Goal: Communication & Community: Answer question/provide support

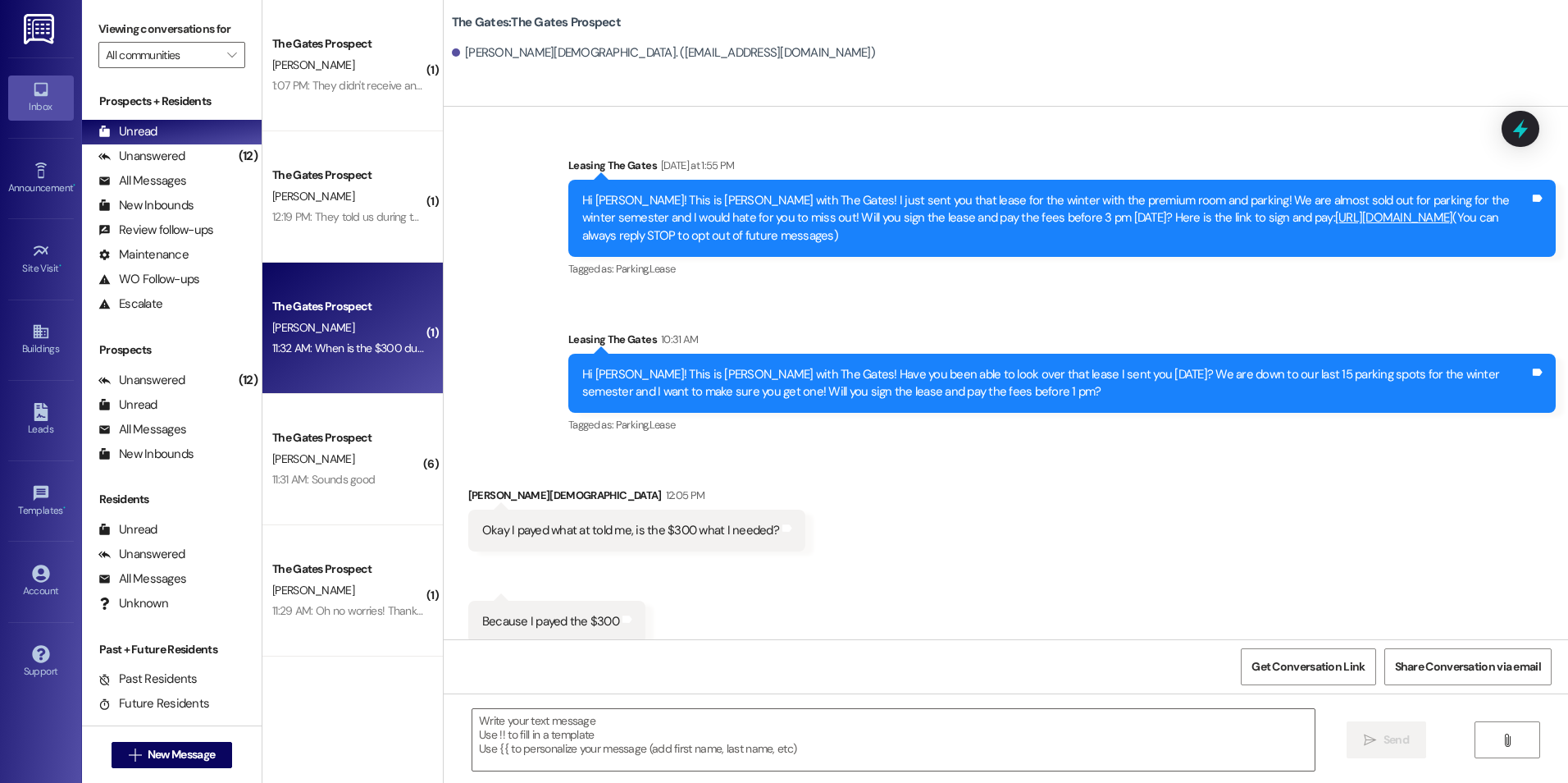
scroll to position [246, 0]
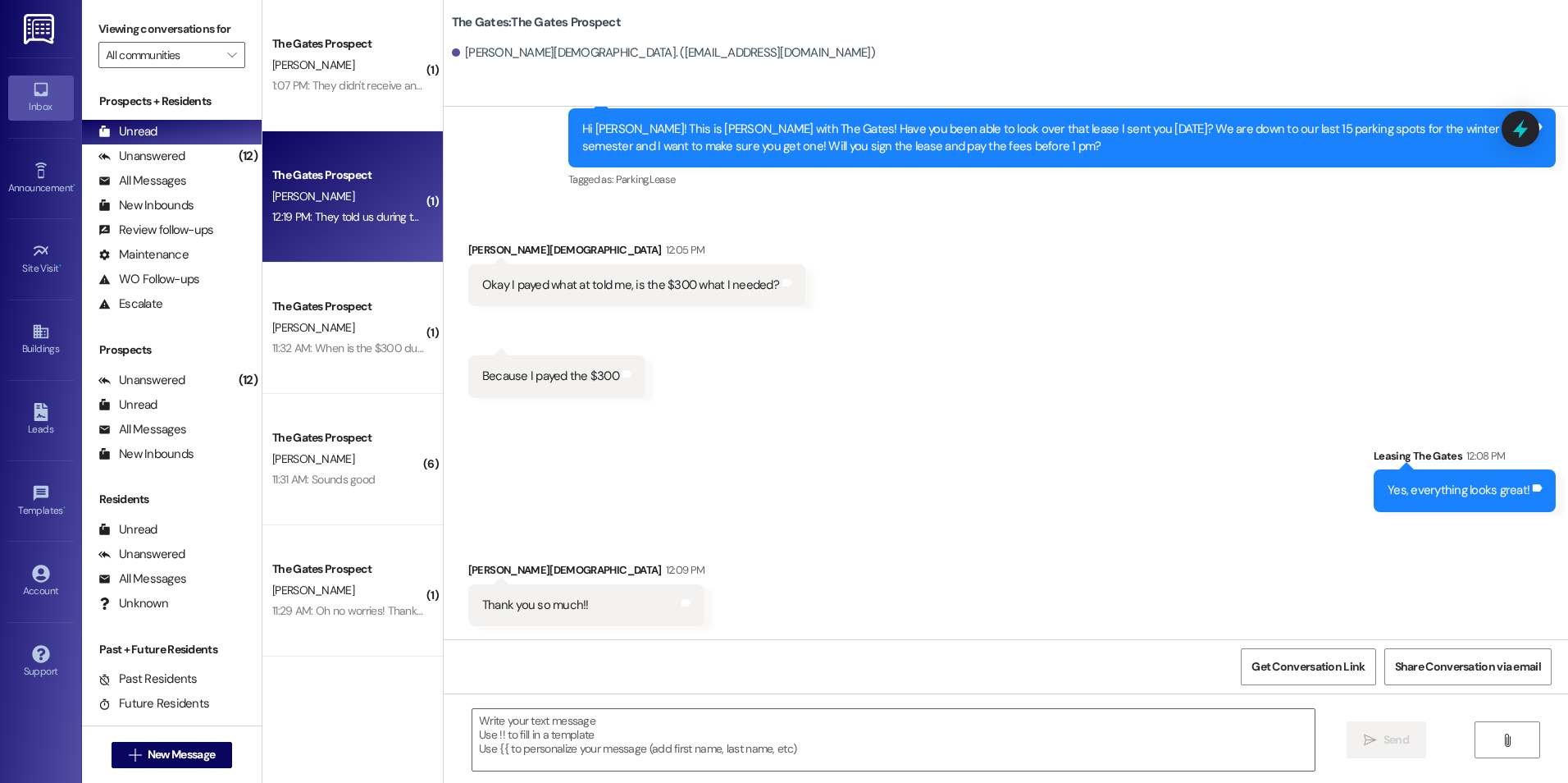
click at [362, 225] on div "12:19 PM: They told us during the tour to mention that we took a tour and we’d …" at bounding box center [348, 217] width 155 height 21
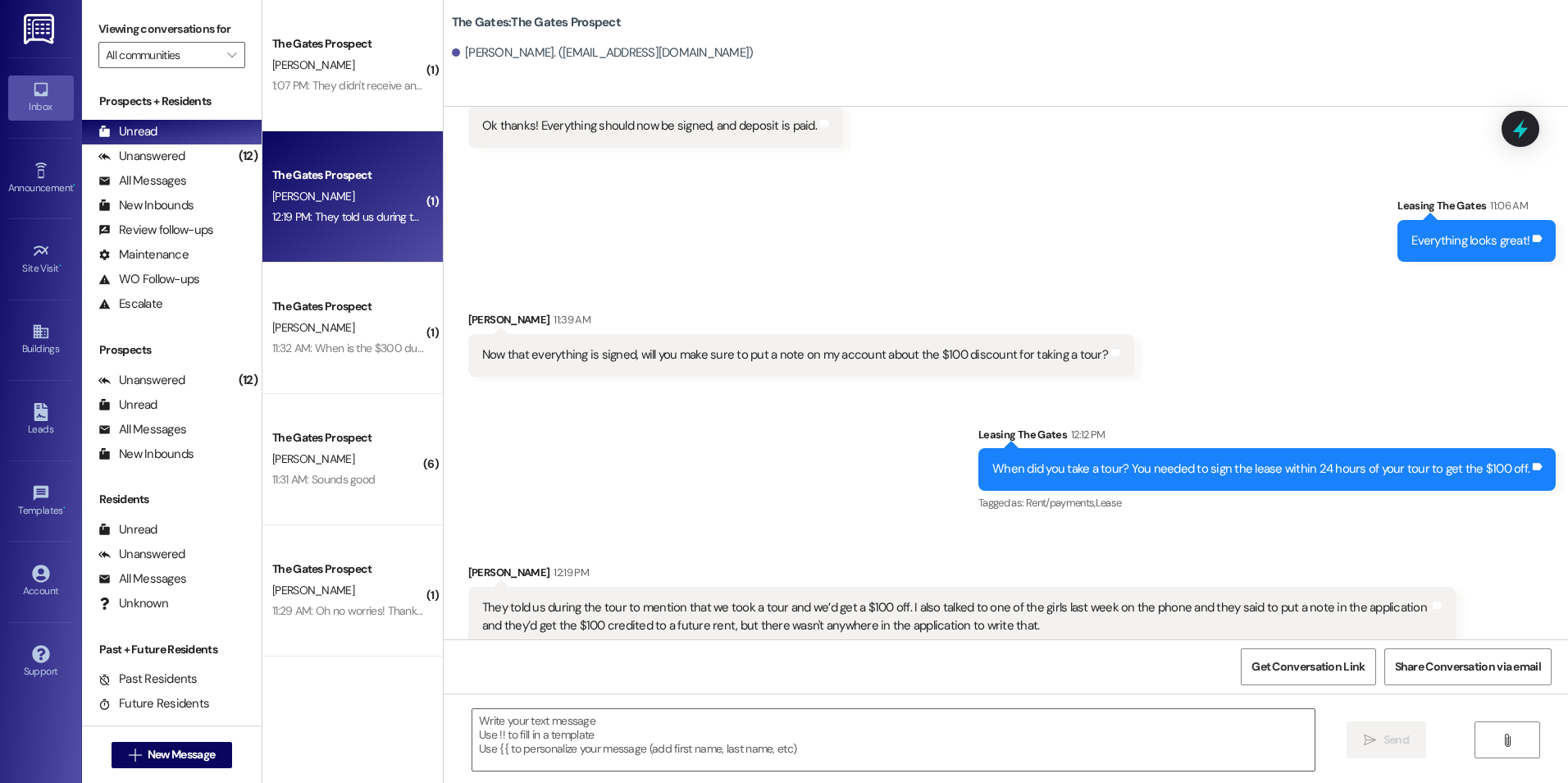
scroll to position [659, 0]
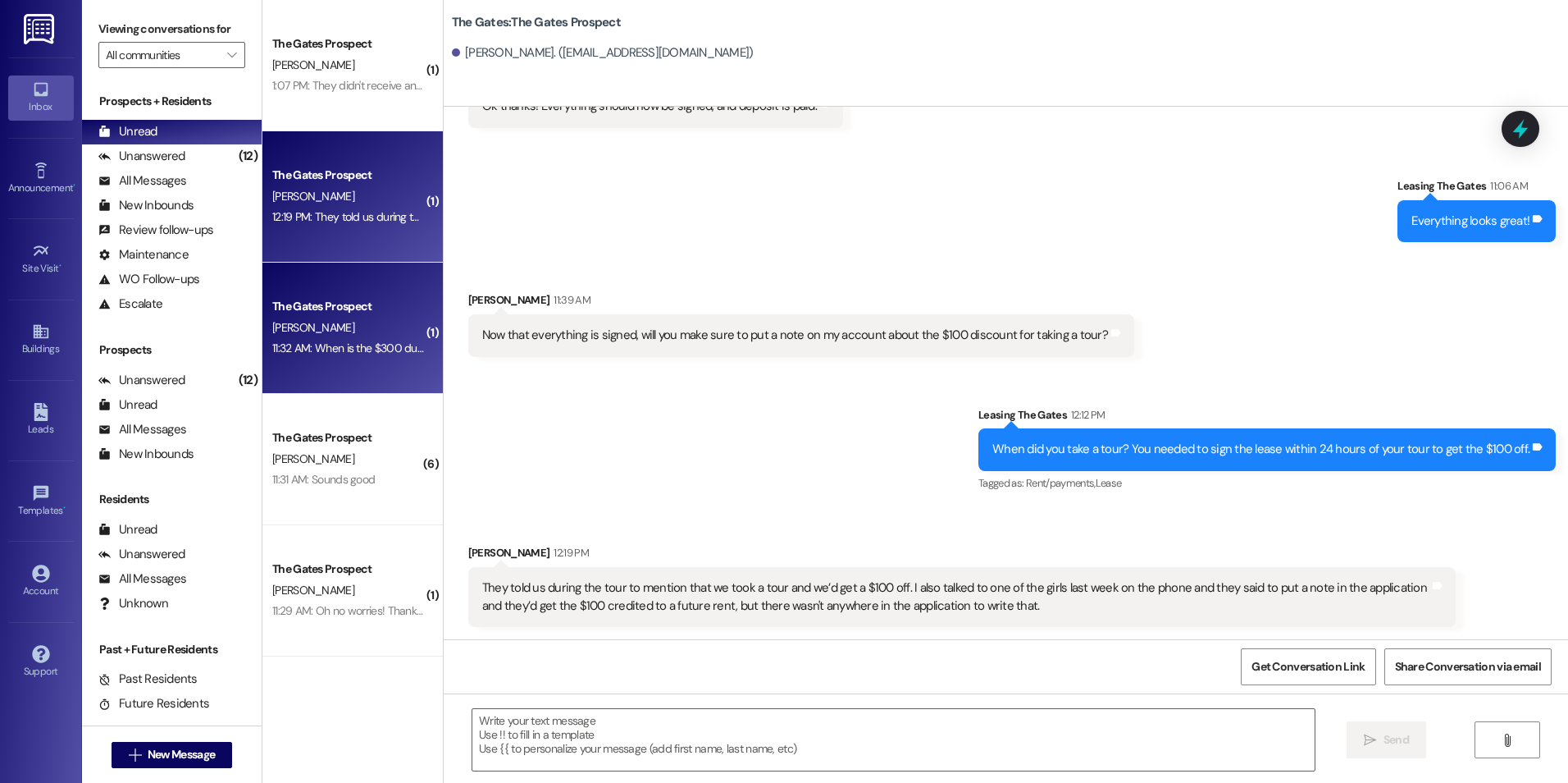
click at [364, 308] on div "The Gates Prospect" at bounding box center [347, 306] width 152 height 17
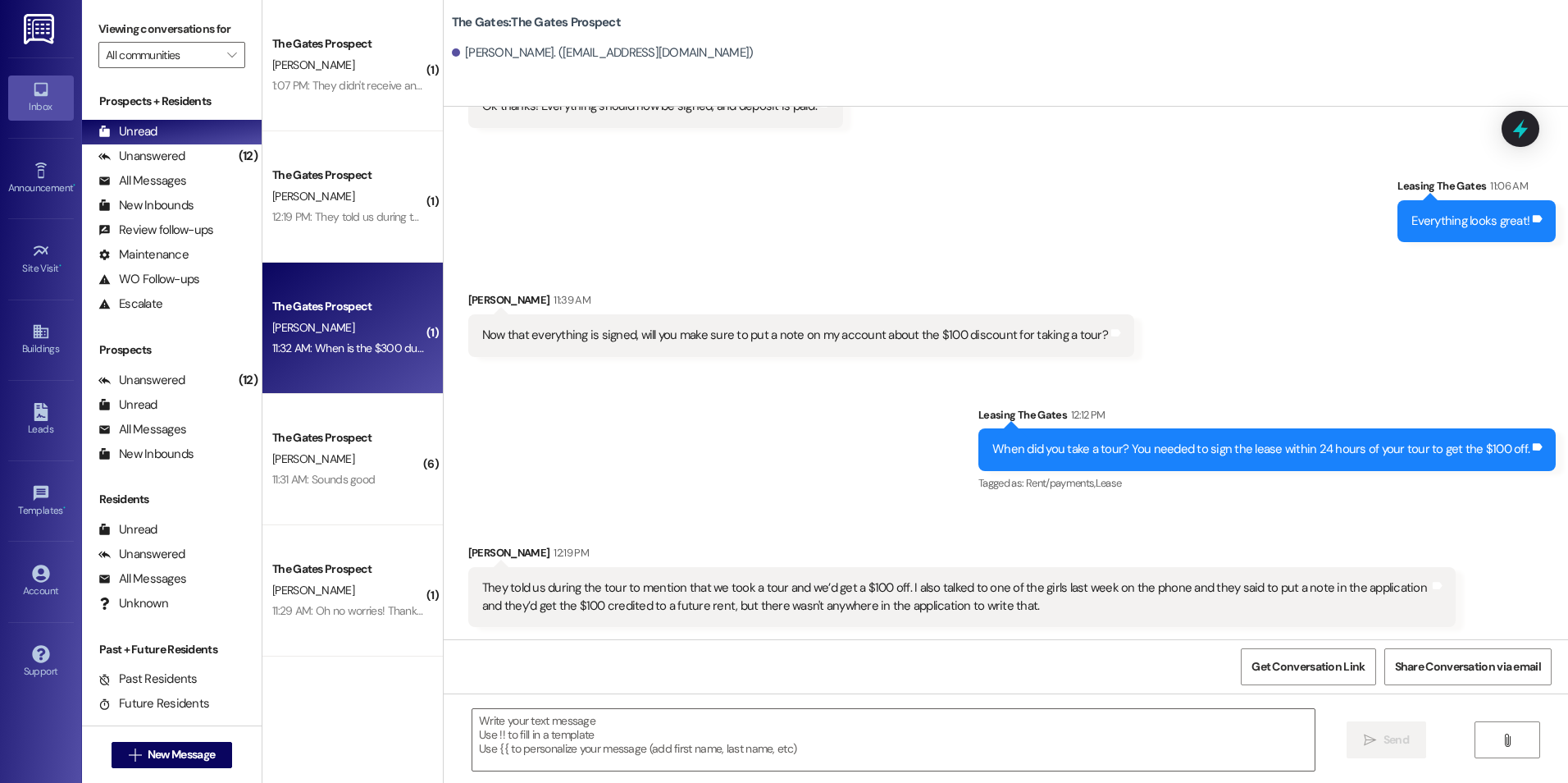
scroll to position [7953, 0]
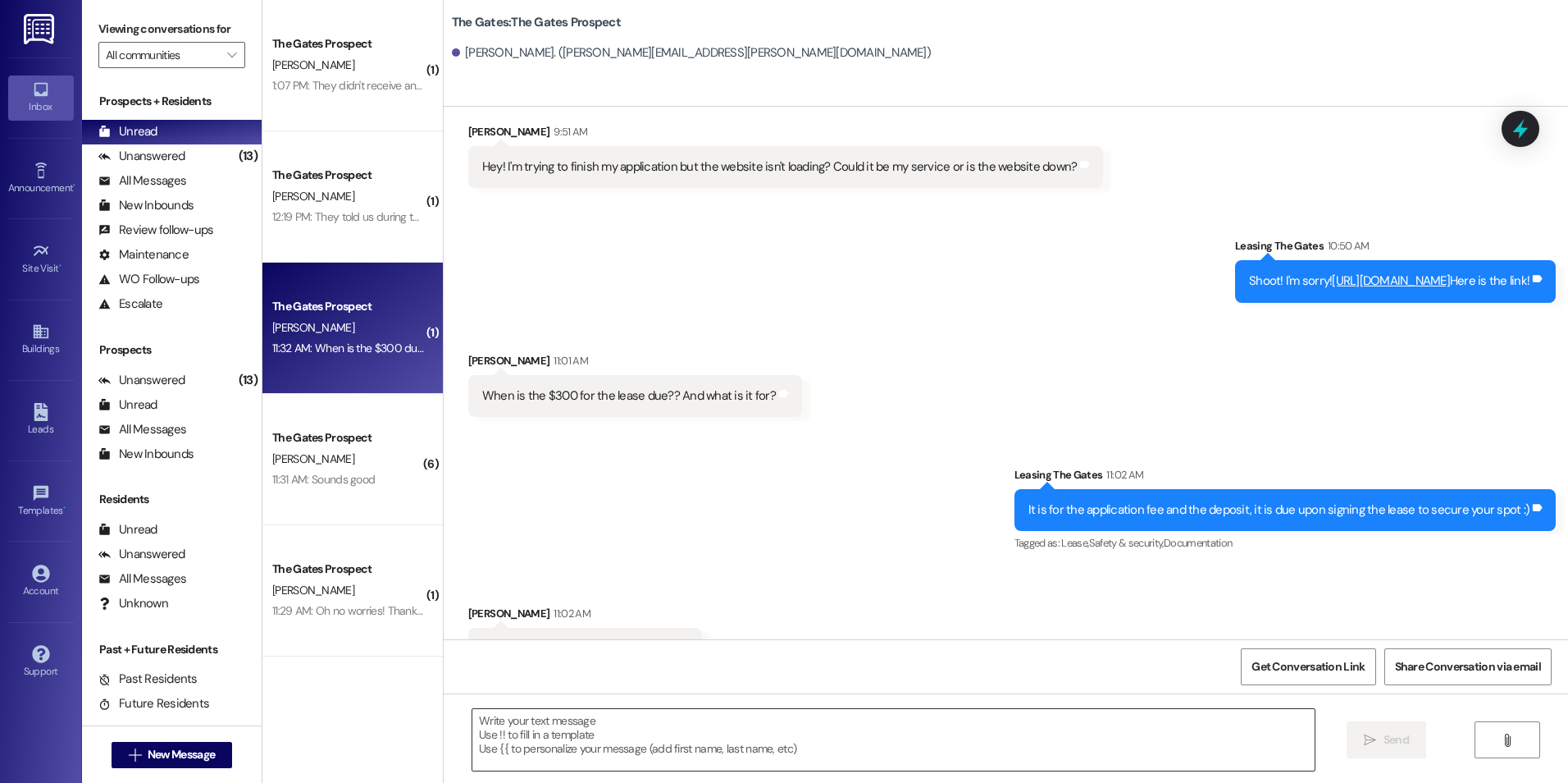
click at [824, 741] on textarea at bounding box center [892, 740] width 841 height 61
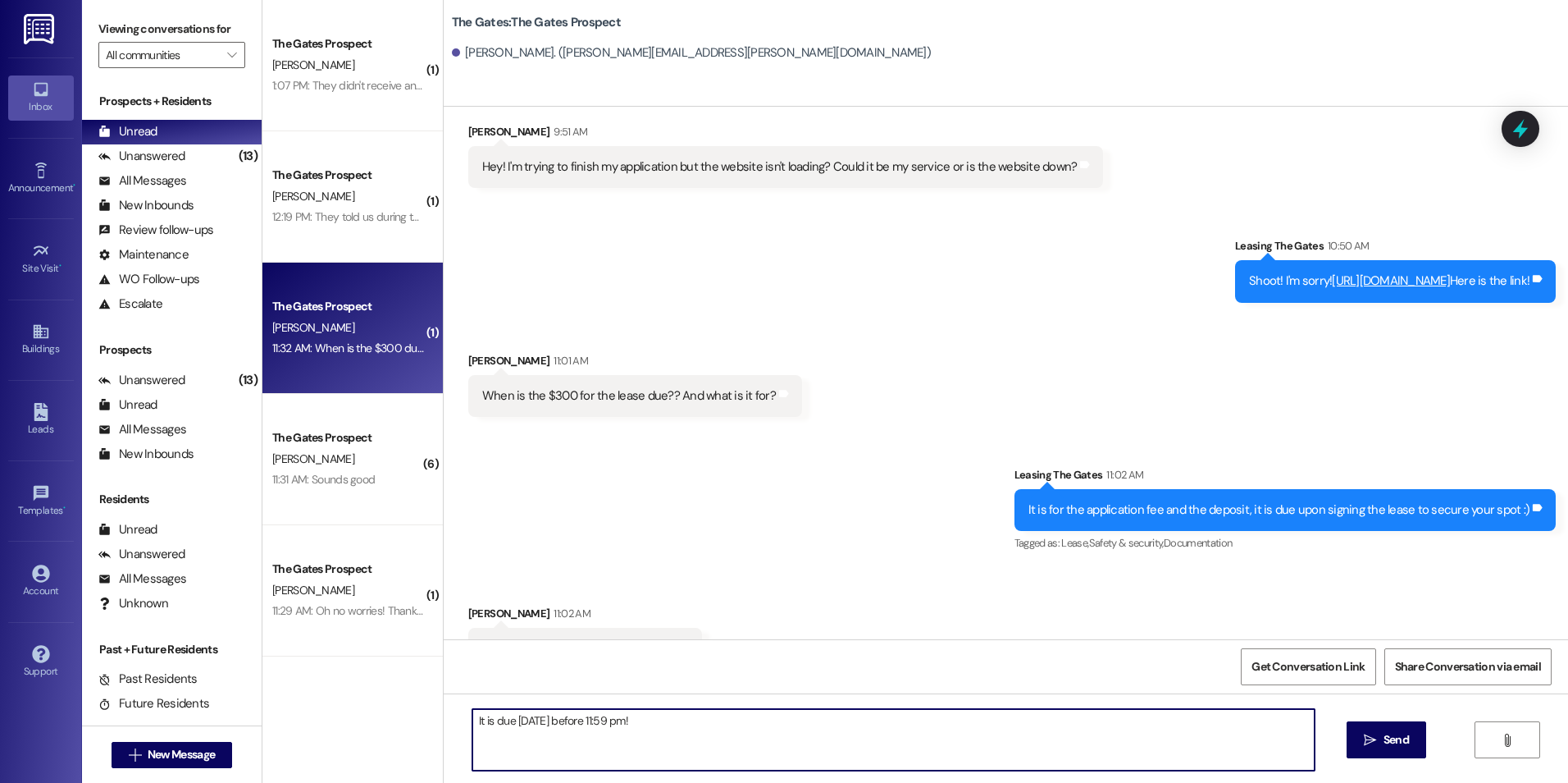
type textarea "It is due [DATE] before 11:59 pm!"
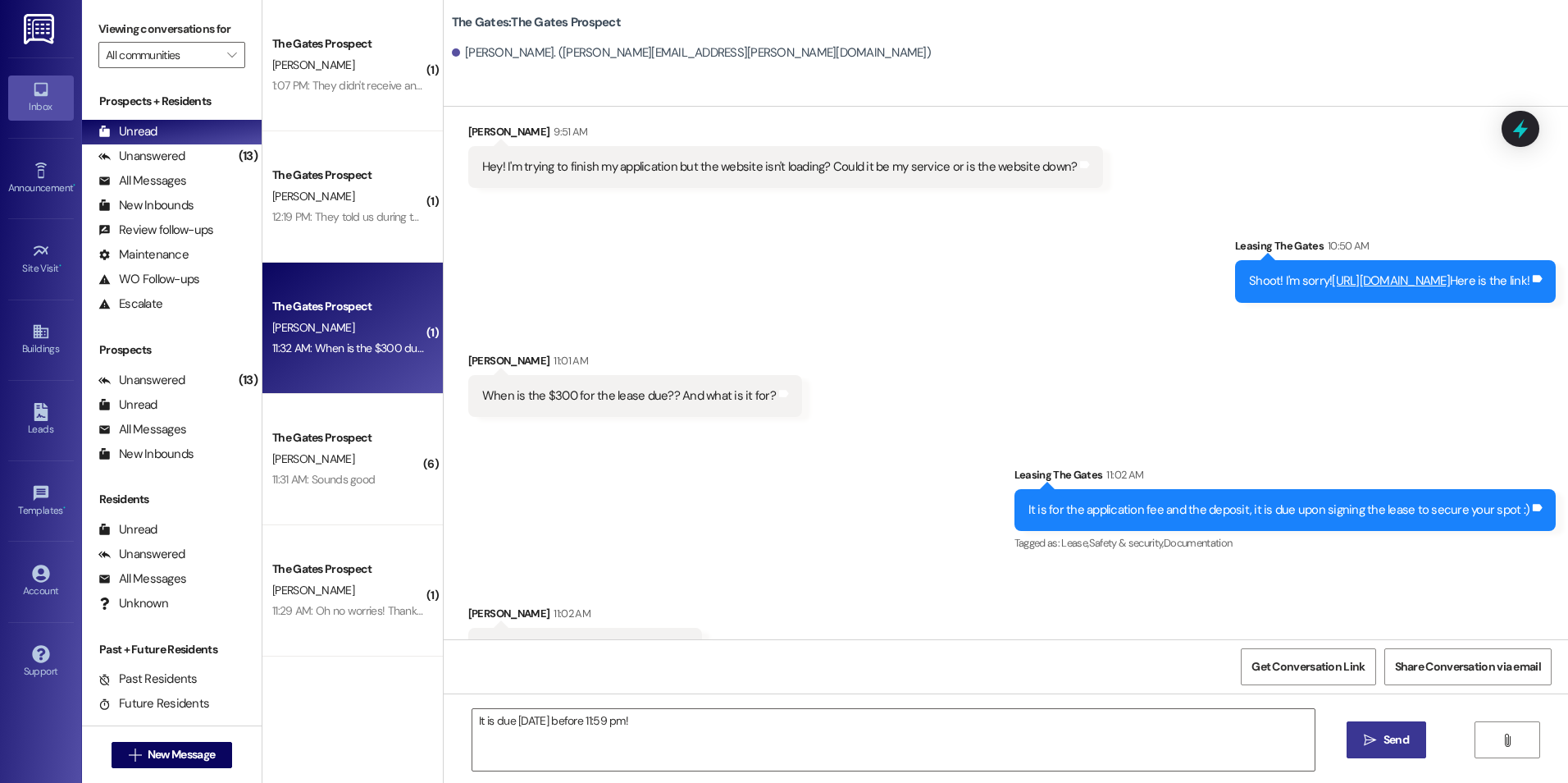
click at [1413, 754] on button " Send" at bounding box center [1387, 740] width 79 height 37
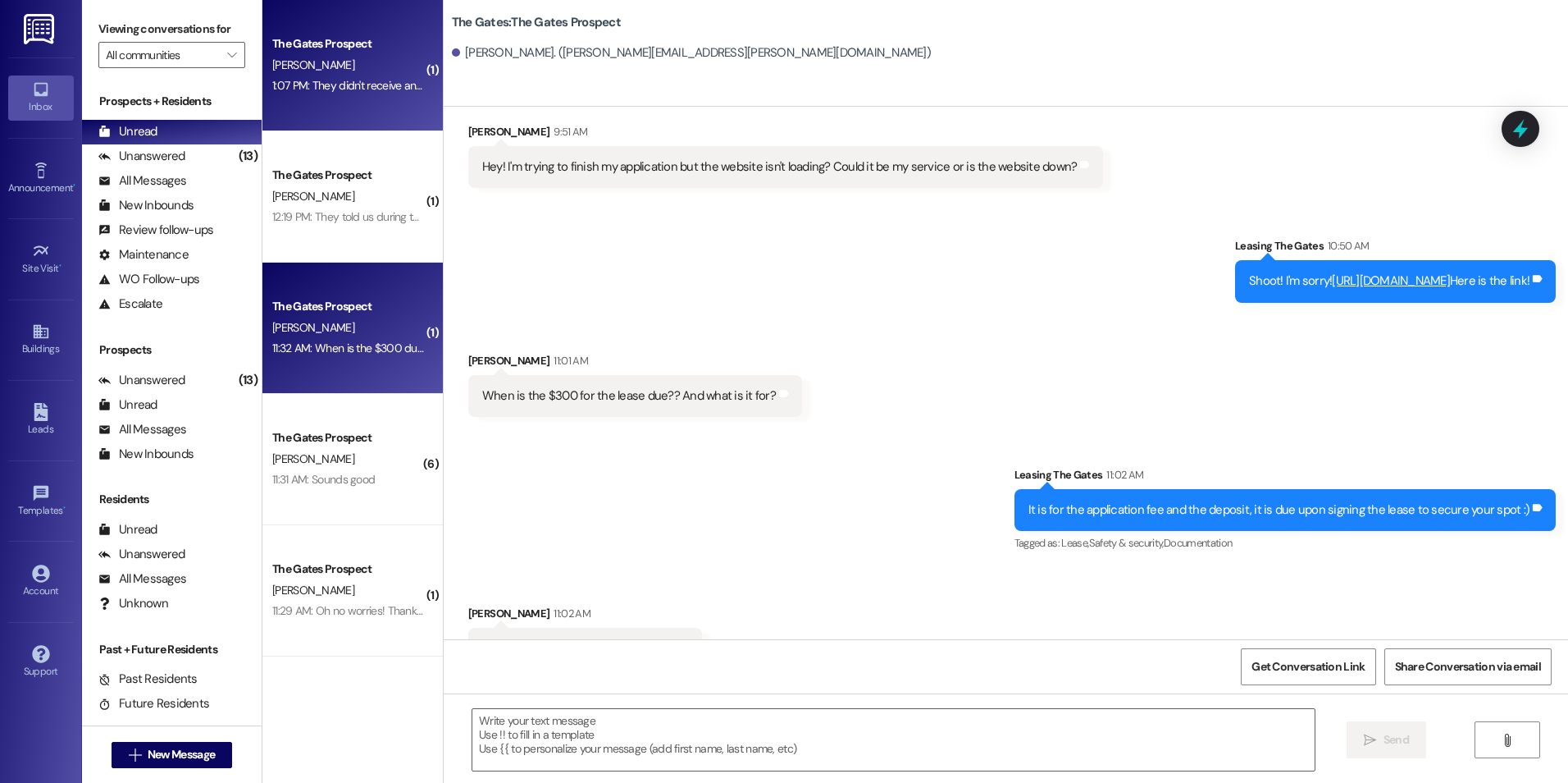
click at [352, 105] on div "The Gates Prospect [PERSON_NAME] 1:07 PM: They didn't receive anything 1:07 PM:…" at bounding box center [352, 65] width 180 height 131
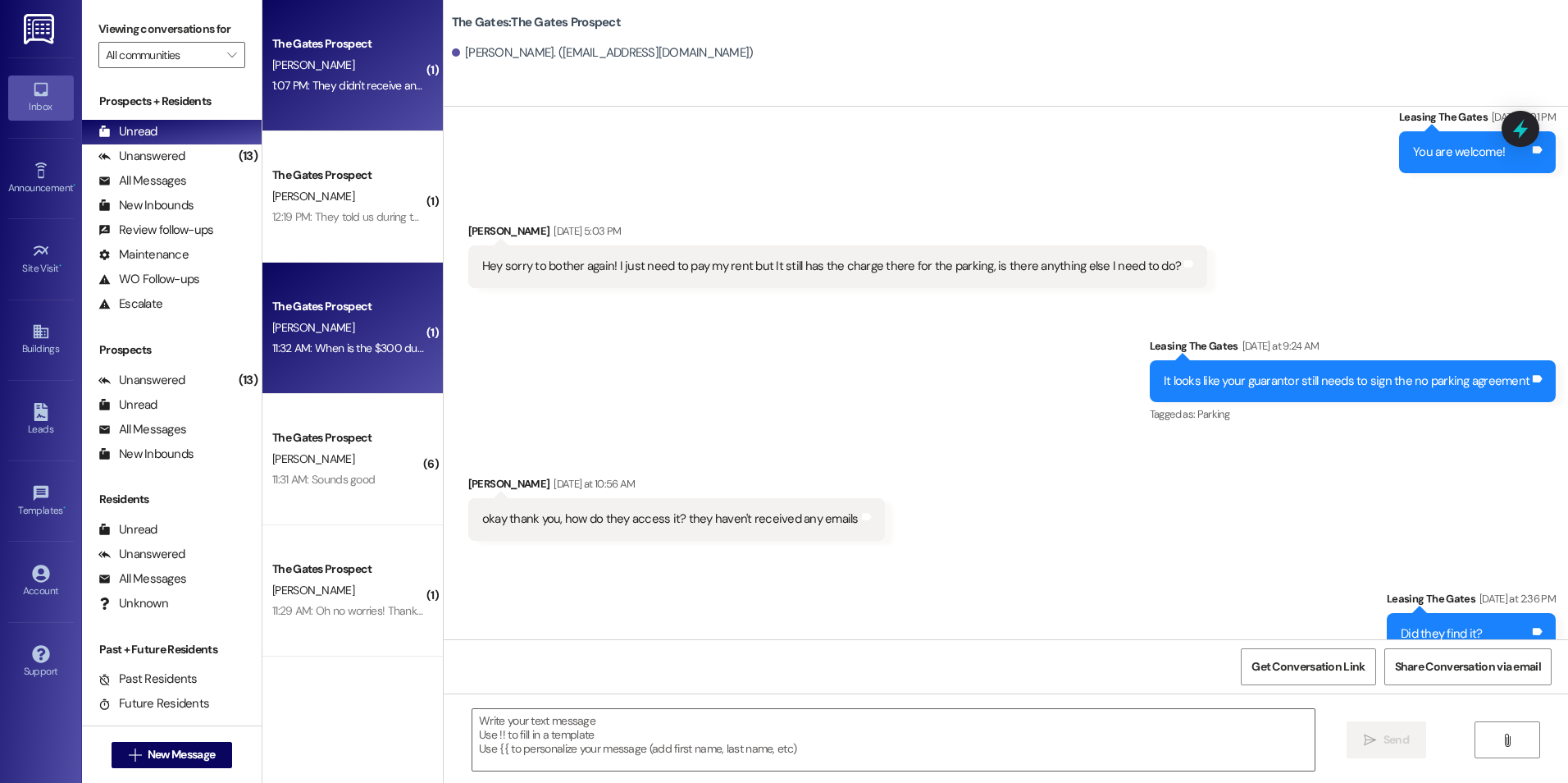
scroll to position [3839, 0]
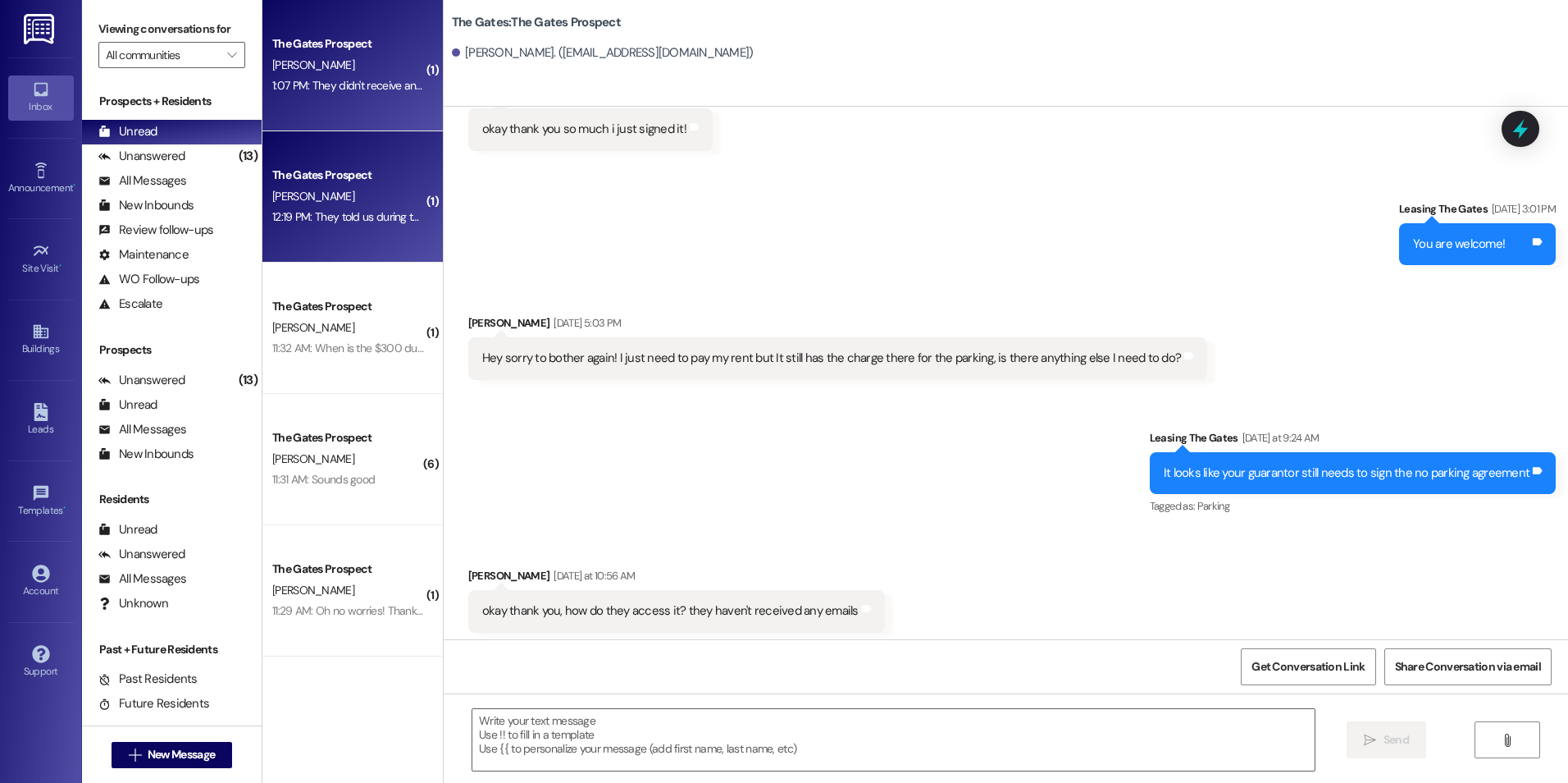
click at [364, 179] on div "The Gates Prospect" at bounding box center [347, 175] width 152 height 17
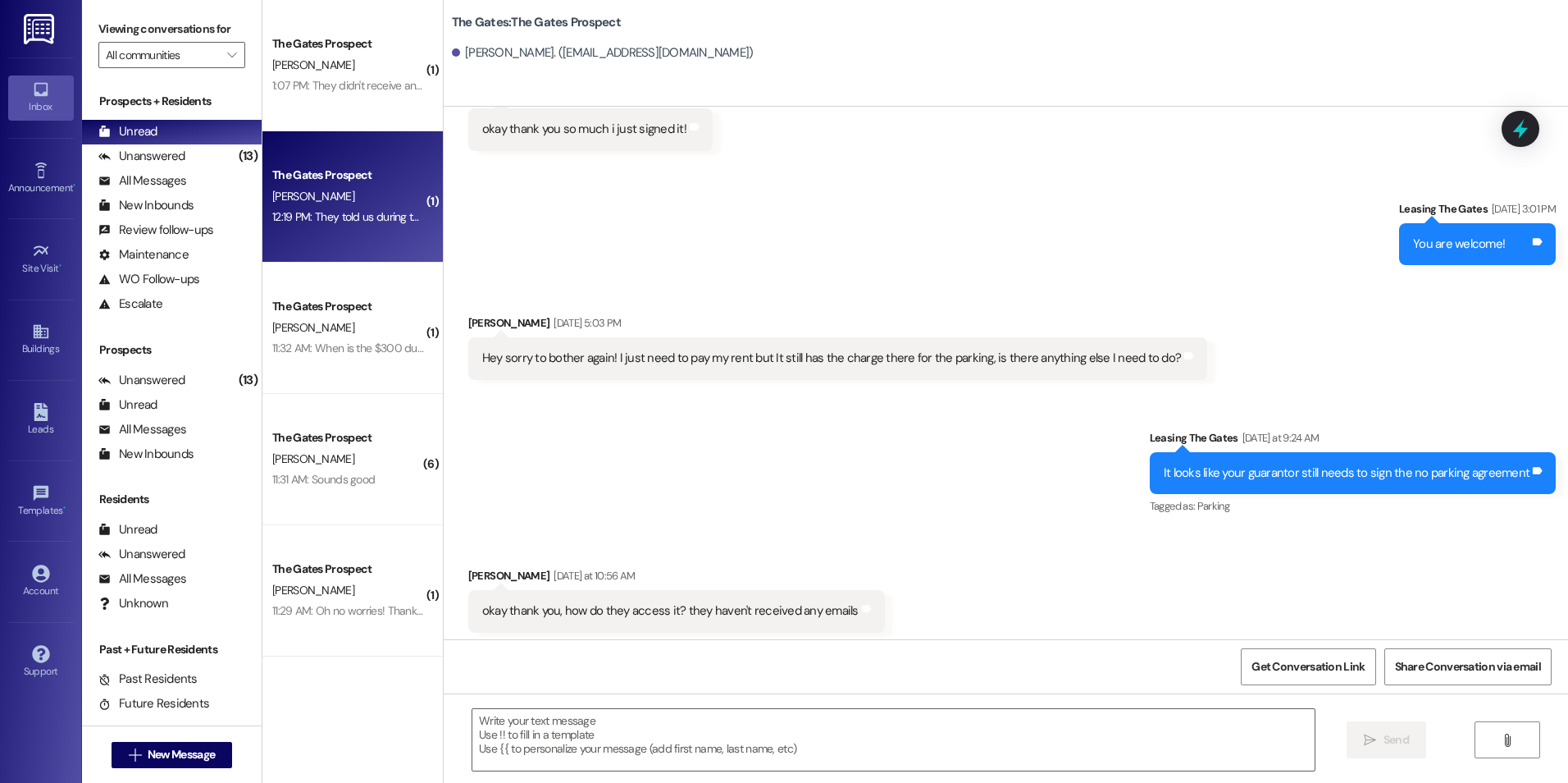
scroll to position [660, 0]
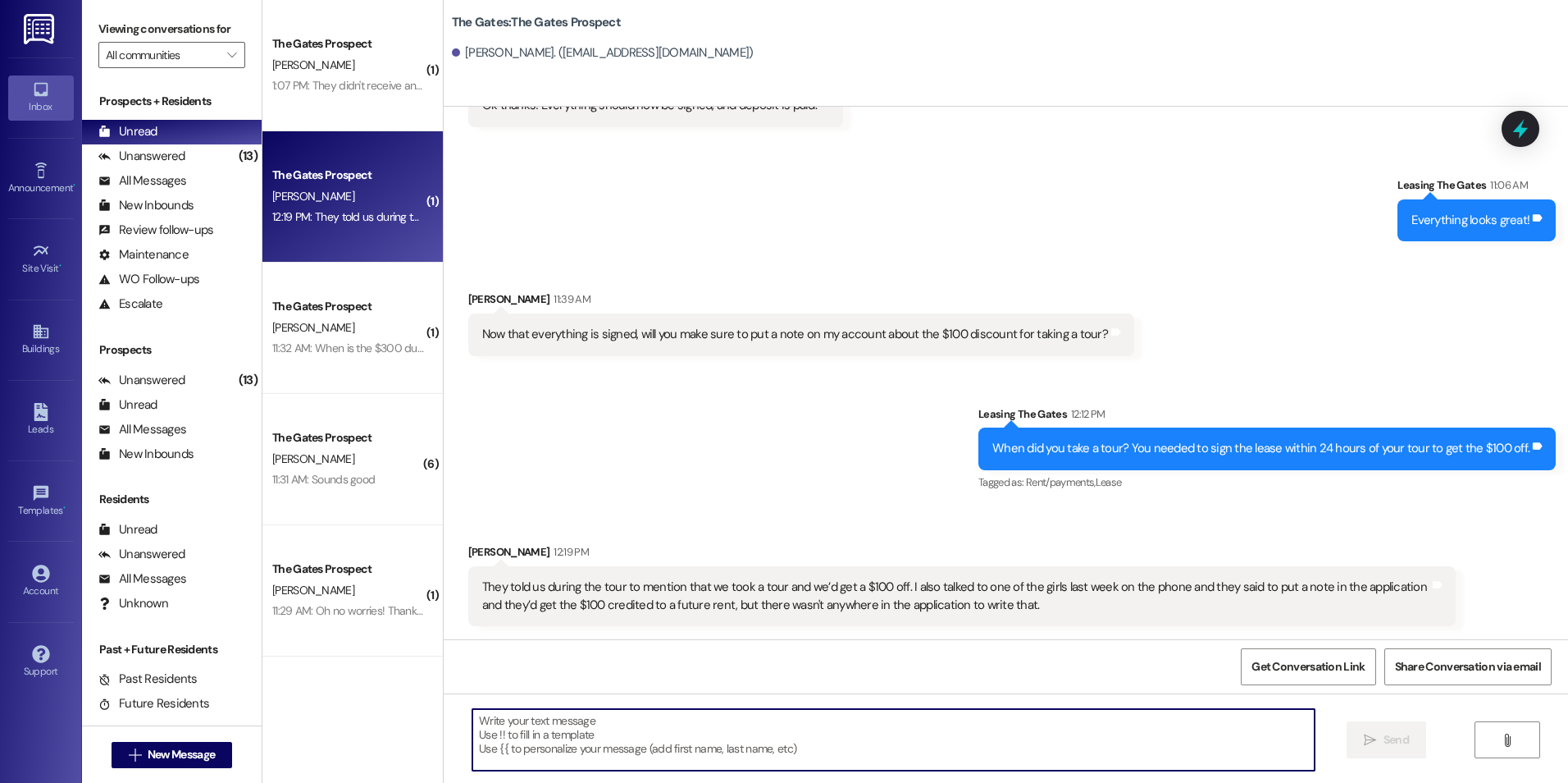
click at [586, 723] on textarea at bounding box center [892, 740] width 841 height 61
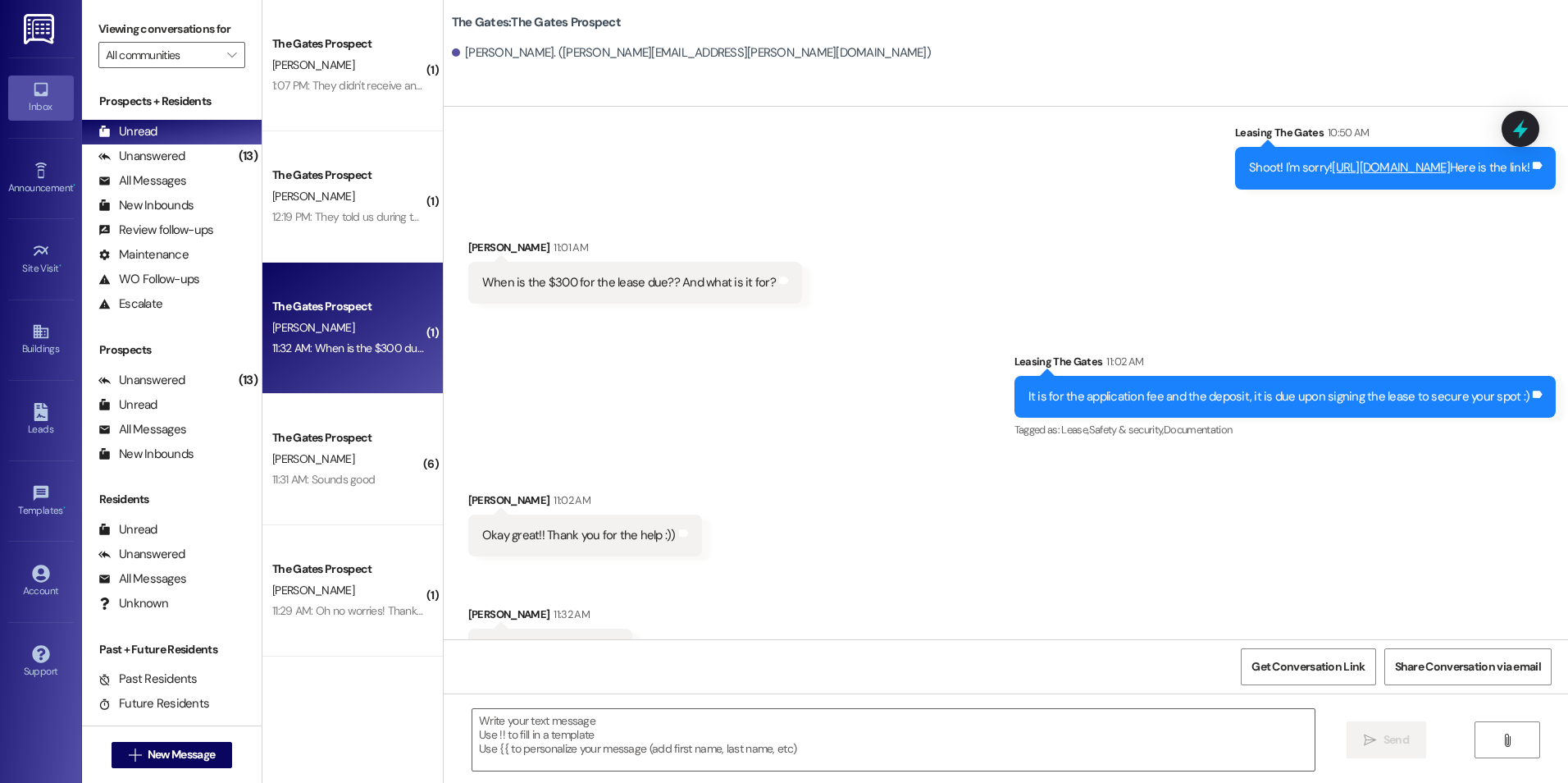
scroll to position [8067, 0]
drag, startPoint x: 400, startPoint y: 268, endPoint x: 493, endPoint y: 383, distance: 147.9
click at [493, 383] on div "( 1 ) The Gates Prospect [PERSON_NAME] 1:07 PM: They didn't receive anything 1:…" at bounding box center [915, 391] width 1306 height 783
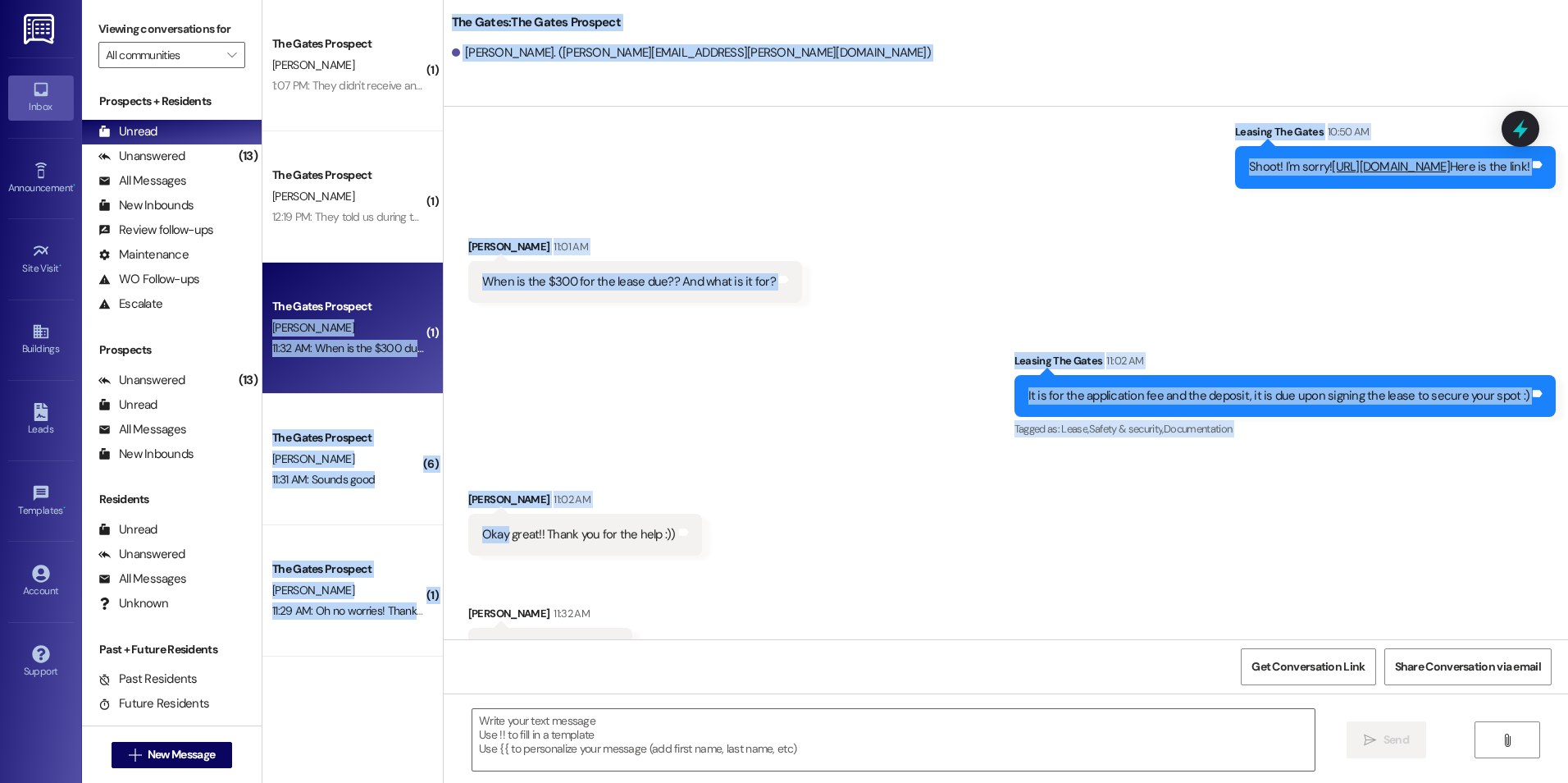
drag, startPoint x: 493, startPoint y: 383, endPoint x: 691, endPoint y: 290, distance: 218.8
click at [691, 315] on div "Sent via SMS Leasing The Gates 11:02 AM It is for the application fee and the d…" at bounding box center [1005, 384] width 1124 height 139
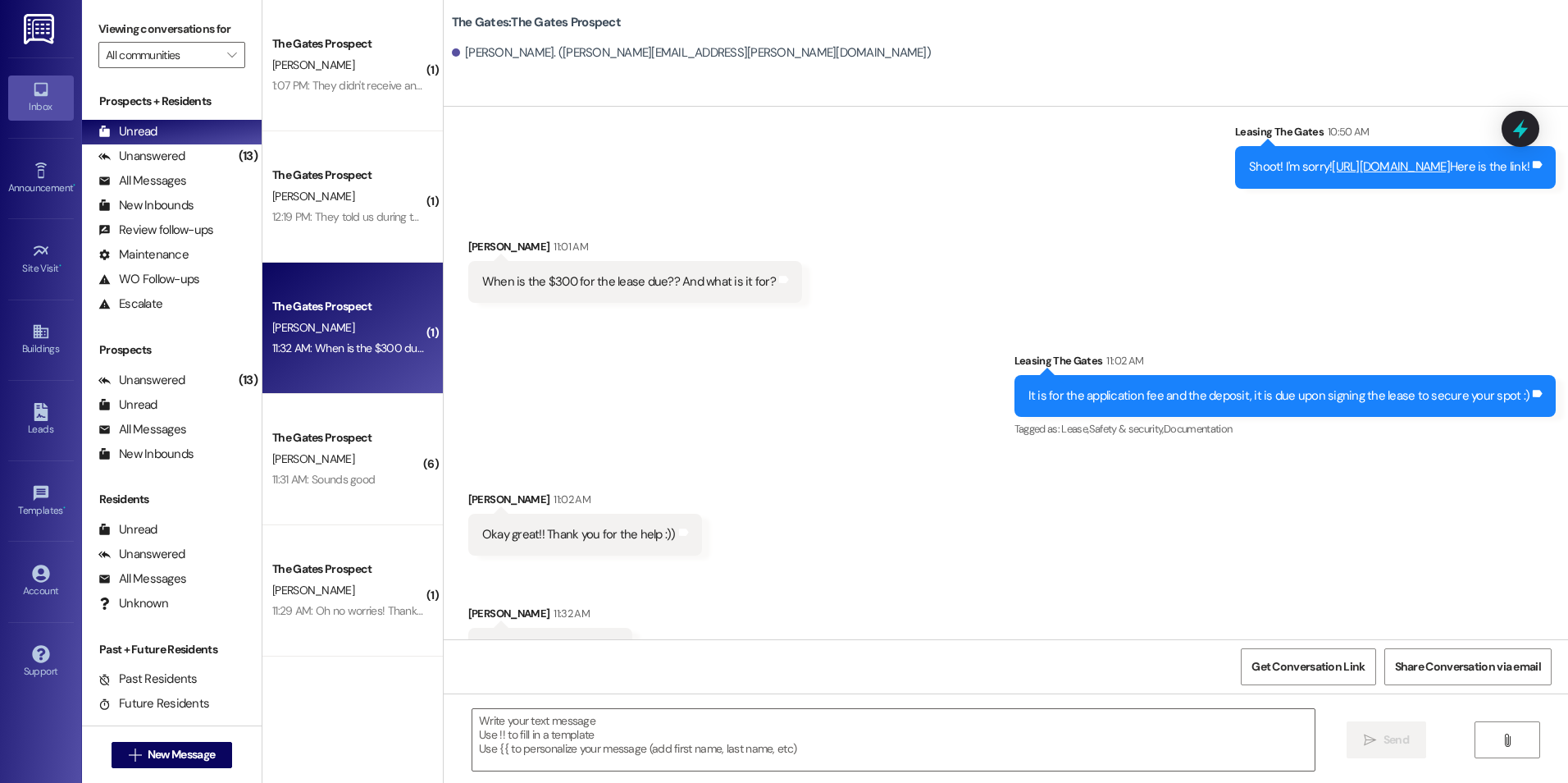
click at [947, 683] on div "Sent via SMS Leasing The Gates 1:26 PM It is due [DATE] before 11:59 pm! Tags a…" at bounding box center [1005, 740] width 1124 height 114
click at [696, 471] on div "Received via SMS [PERSON_NAME] 11:02 AM Okay great!! Thank you for the help :))…" at bounding box center [1005, 568] width 1124 height 229
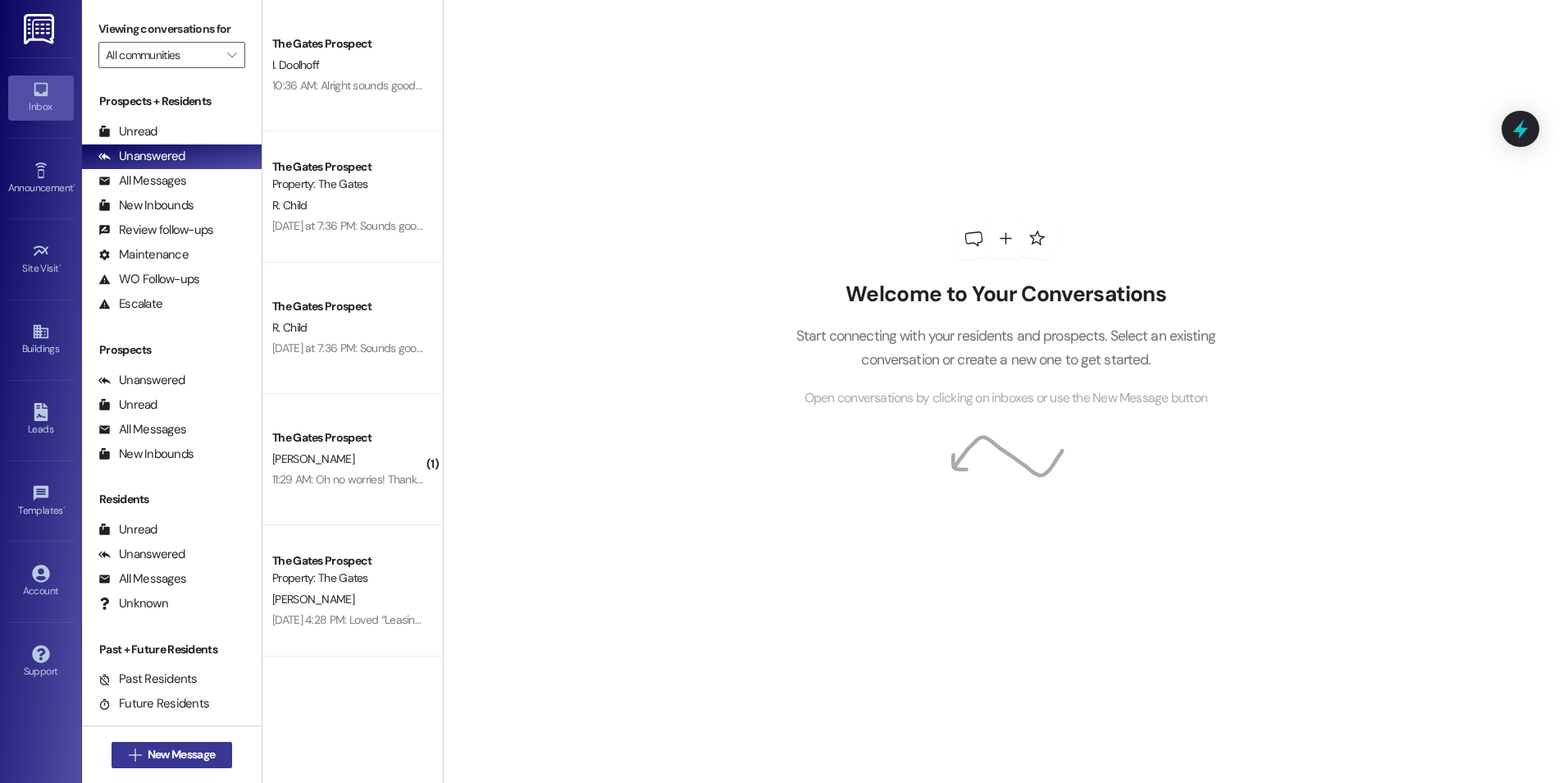
click at [171, 755] on span "New Message" at bounding box center [180, 755] width 67 height 17
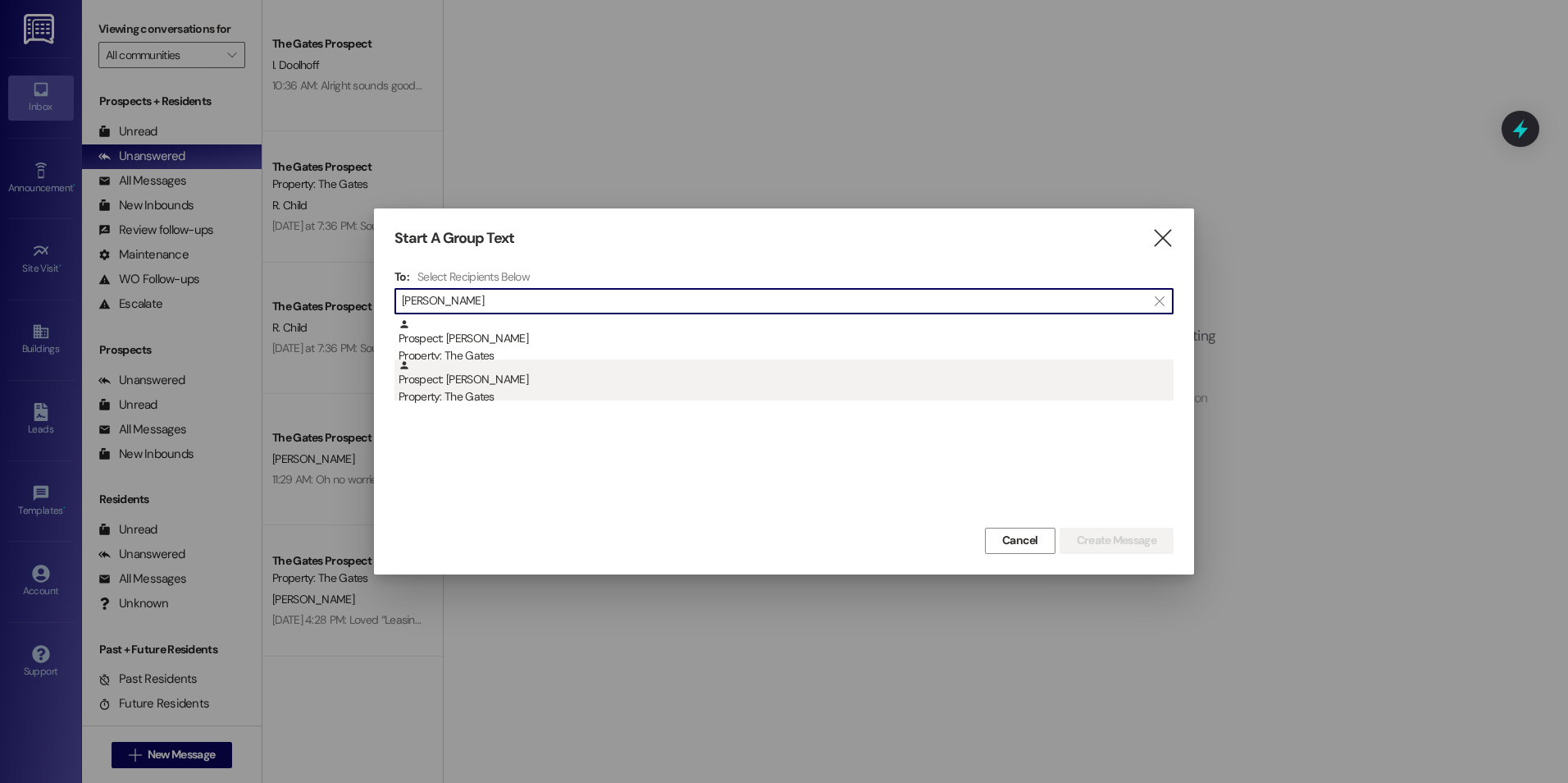
type input "[PERSON_NAME]"
click at [588, 383] on div "Prospect: [PERSON_NAME] Property: The Gates" at bounding box center [785, 383] width 775 height 47
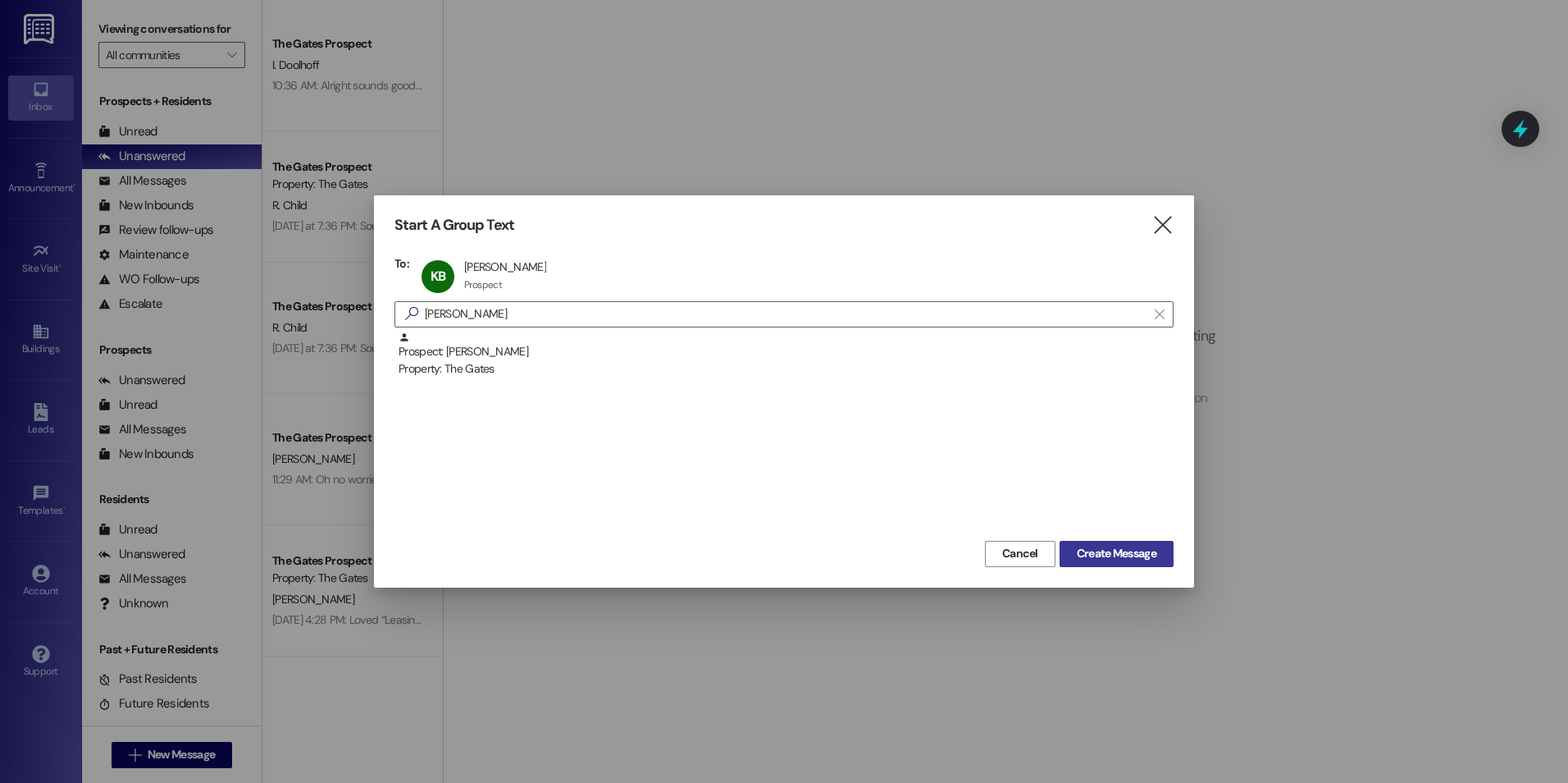
click at [1135, 548] on span "Create Message" at bounding box center [1117, 553] width 79 height 17
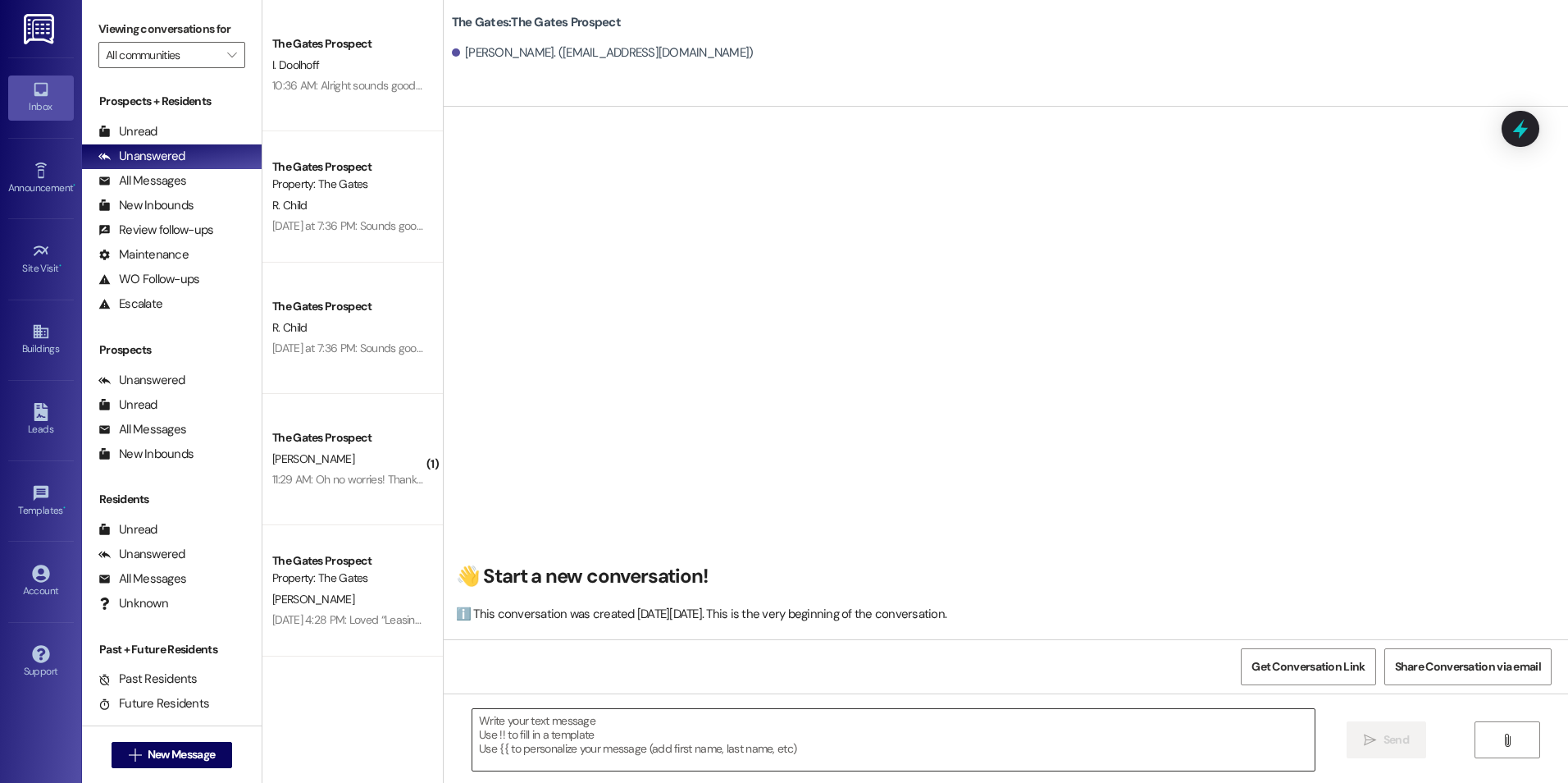
click at [736, 734] on textarea at bounding box center [892, 740] width 841 height 61
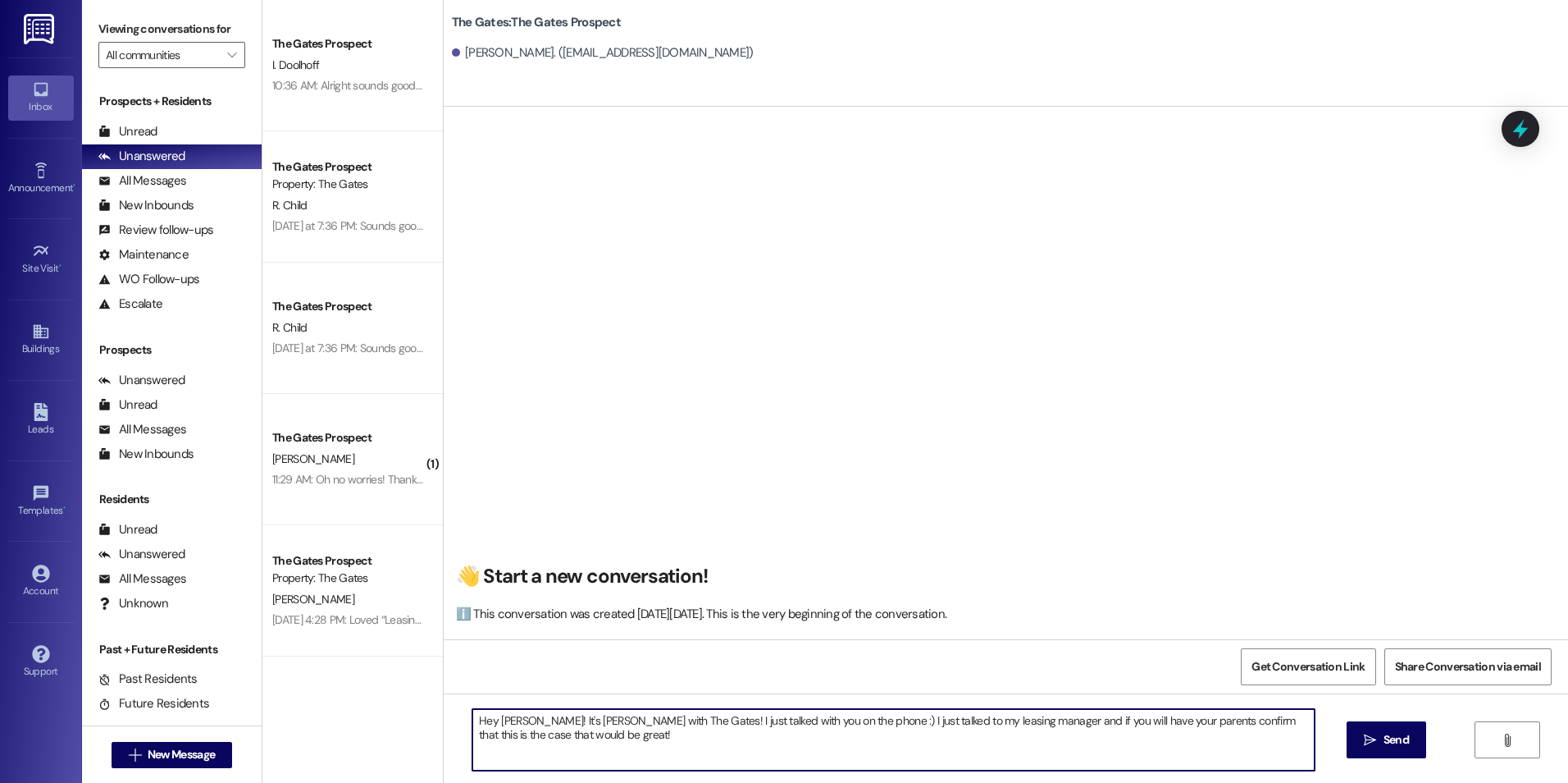
click at [1122, 717] on textarea "Hey Kayle! It's Kali with The Gates! I just talked with you on the phone :) I j…" at bounding box center [892, 740] width 841 height 61
type textarea "Hey Kayle! It's Kali with The Gates! I just talked with you on the phone :) I j…"
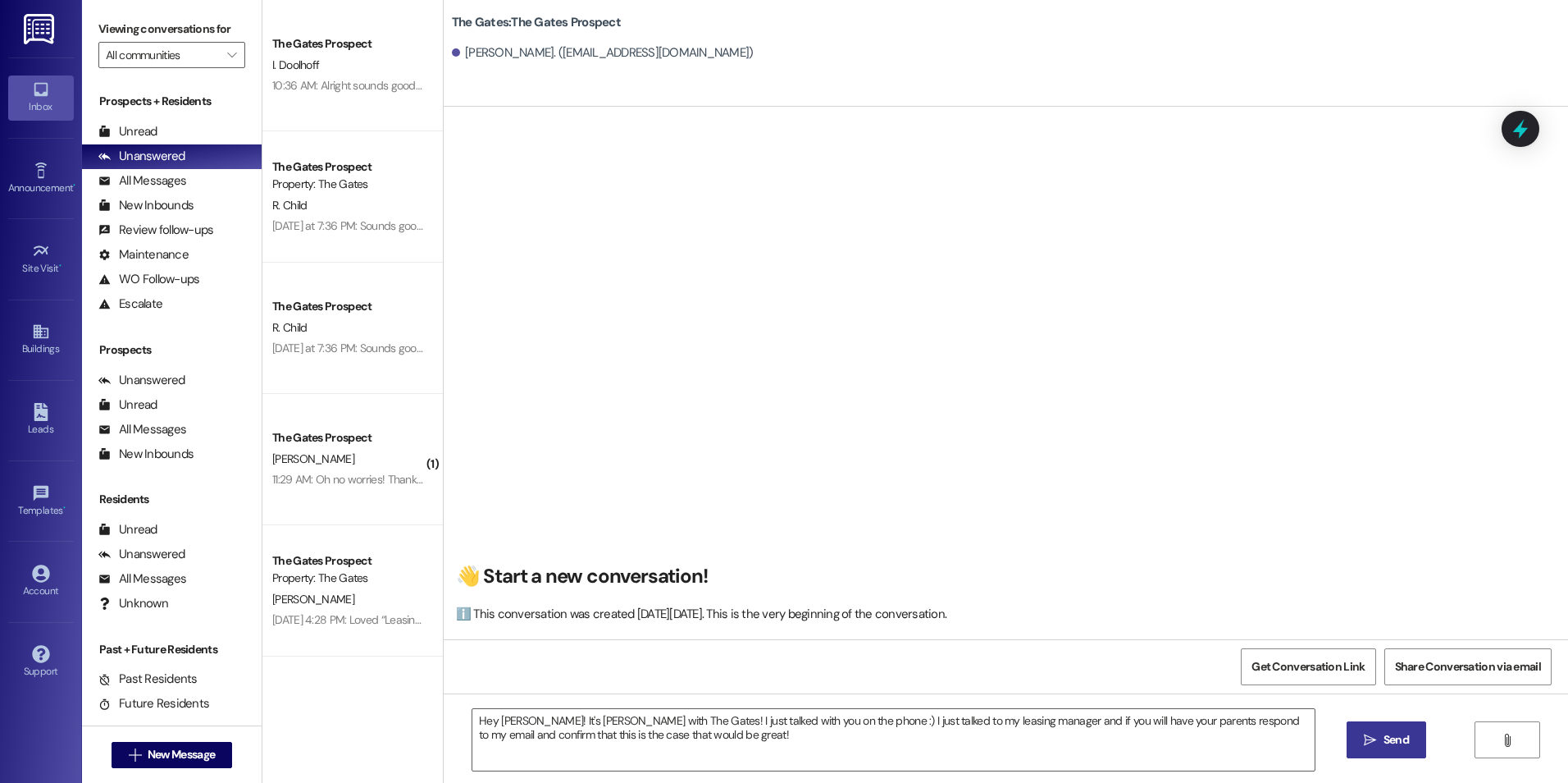
click at [1360, 744] on span " Send" at bounding box center [1386, 740] width 52 height 17
